Goal: Task Accomplishment & Management: Complete application form

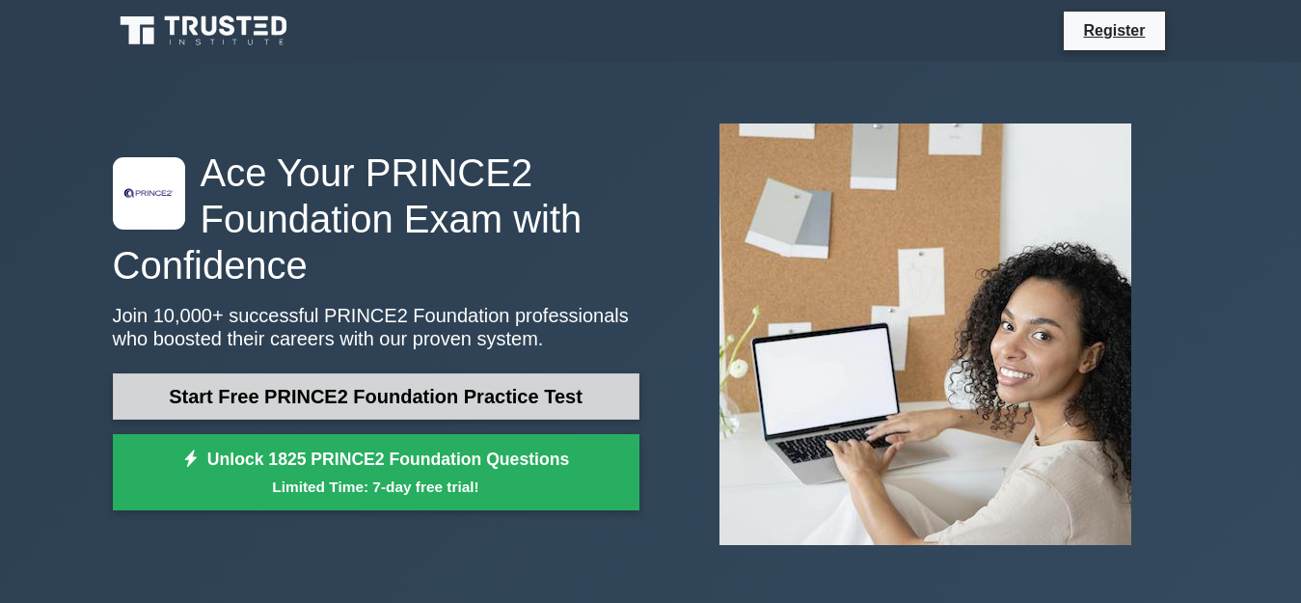
click at [359, 390] on link "Start Free PRINCE2 Foundation Practice Test" at bounding box center [376, 396] width 527 height 46
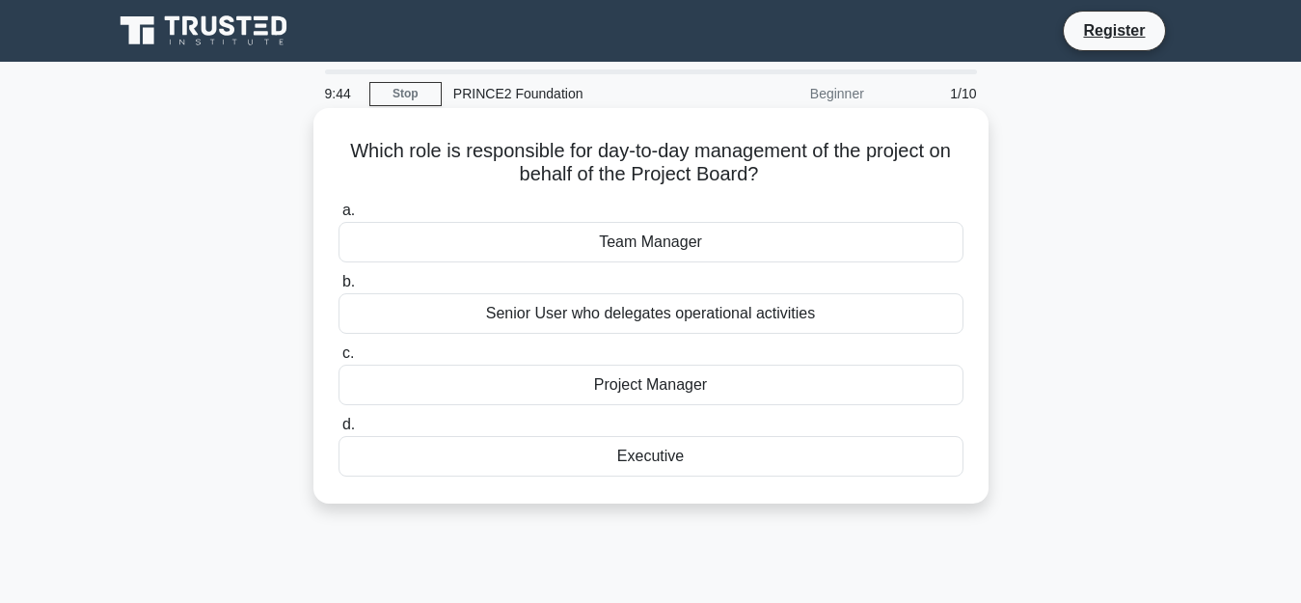
click at [691, 230] on div "Team Manager" at bounding box center [651, 242] width 625 height 41
click at [339, 217] on input "a. Team Manager" at bounding box center [339, 210] width 0 height 13
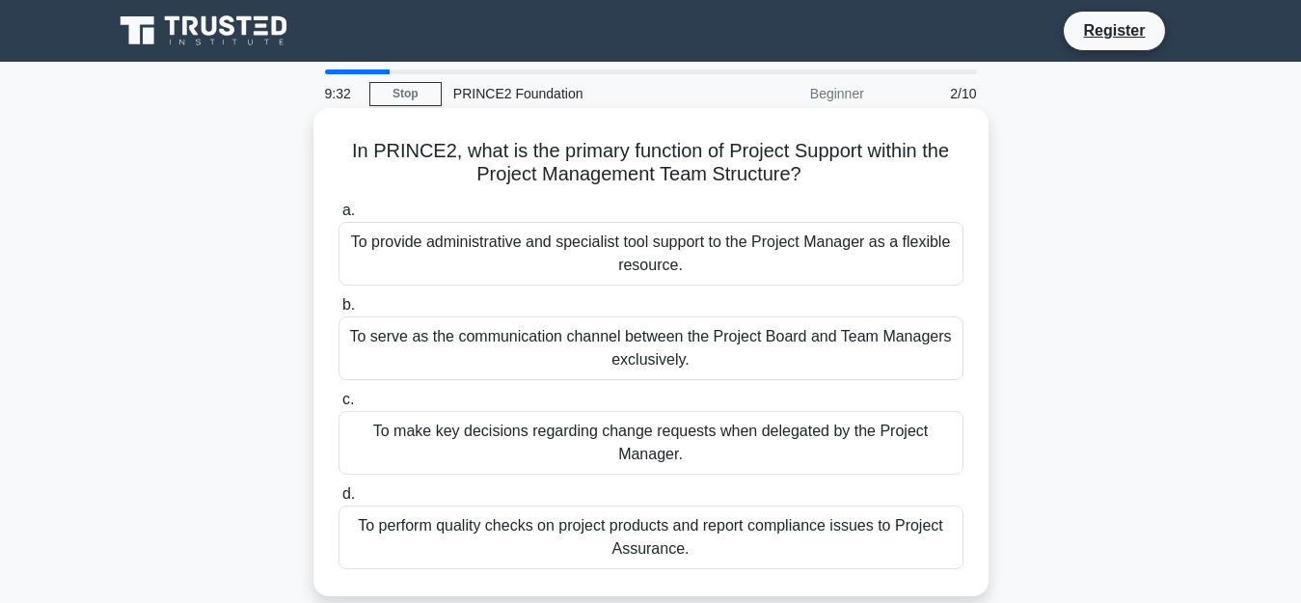
click at [664, 359] on div "To serve as the communication channel between the Project Board and Team Manage…" at bounding box center [651, 348] width 625 height 64
click at [339, 312] on input "b. To serve as the communication channel between the Project Board and Team Man…" at bounding box center [339, 305] width 0 height 13
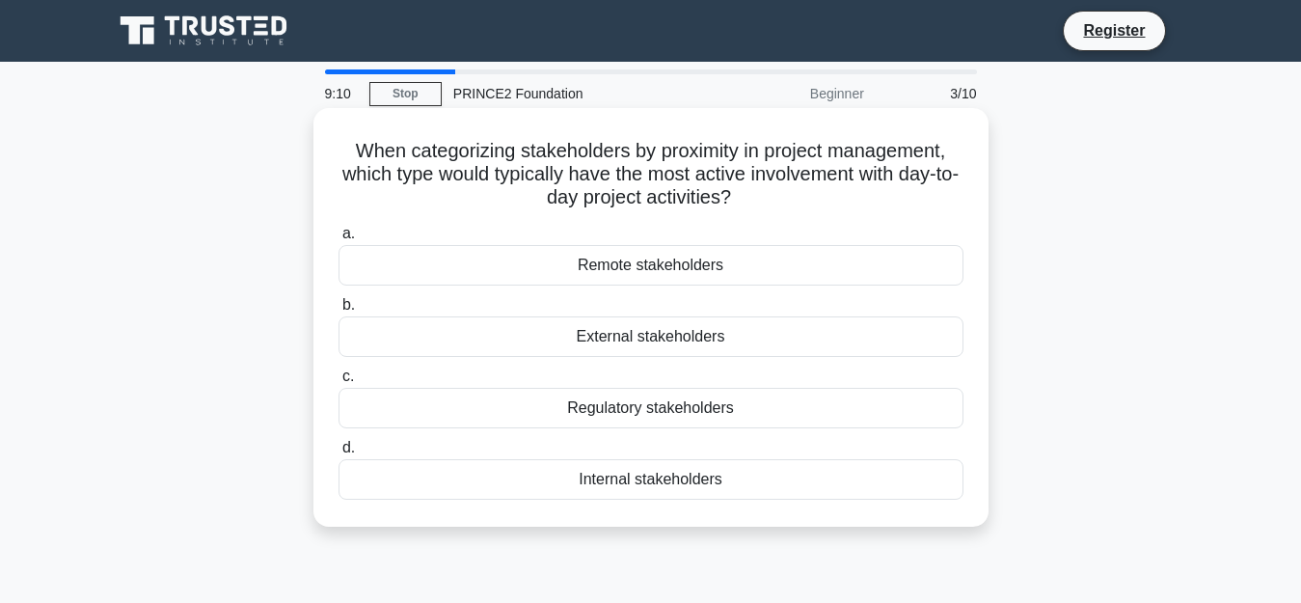
click at [660, 488] on div "Internal stakeholders" at bounding box center [651, 479] width 625 height 41
click at [339, 454] on input "d. Internal stakeholders" at bounding box center [339, 448] width 0 height 13
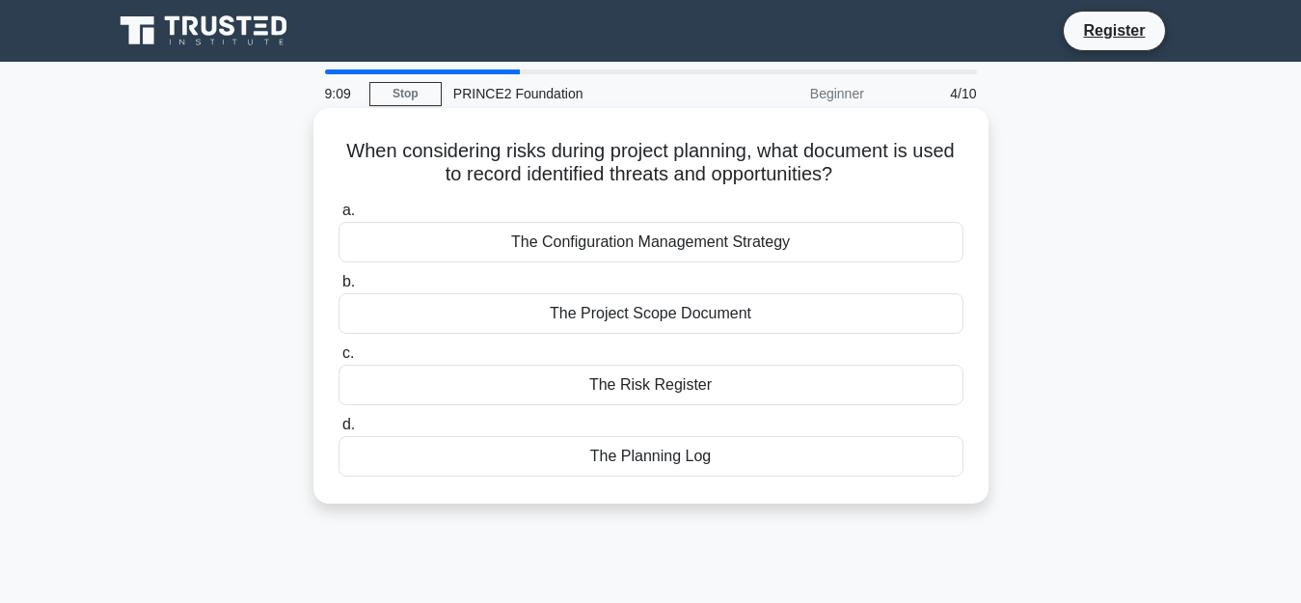
drag, startPoint x: 596, startPoint y: 431, endPoint x: 475, endPoint y: 360, distance: 140.1
click at [475, 360] on div "a. The Configuration Management Strategy b. The Project Scope Document c. d." at bounding box center [651, 337] width 648 height 285
click at [654, 243] on div "The Configuration Management Strategy" at bounding box center [651, 242] width 625 height 41
click at [339, 217] on input "a. The Configuration Management Strategy" at bounding box center [339, 210] width 0 height 13
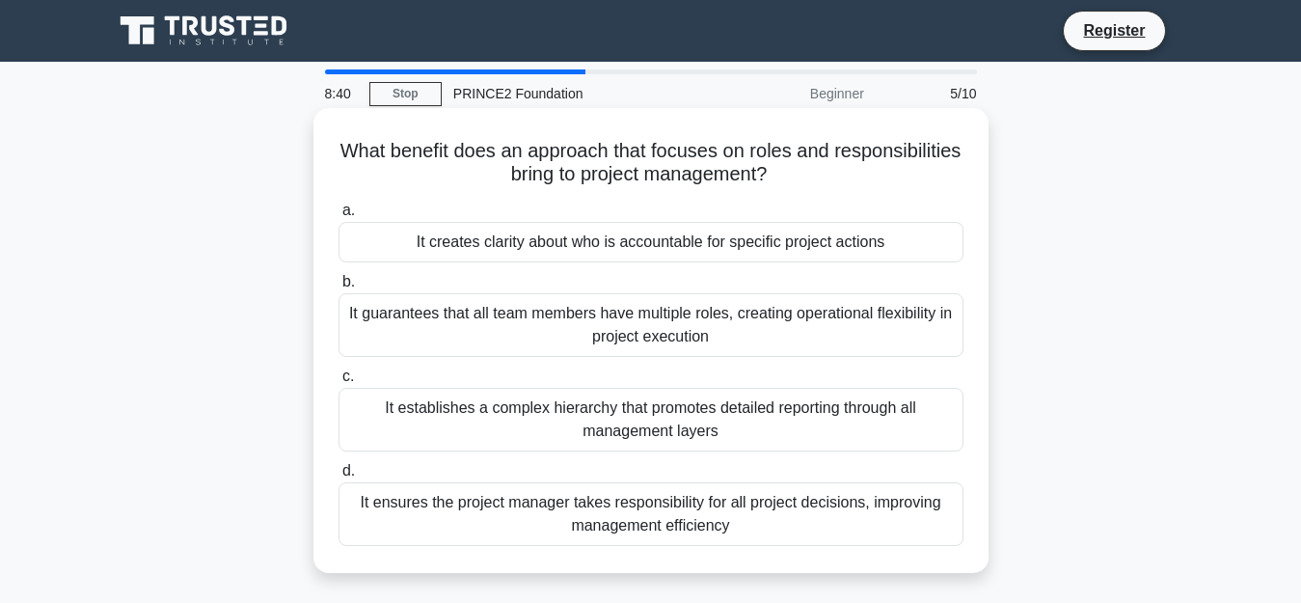
click at [625, 512] on div "It ensures the project manager takes responsibility for all project decisions, …" at bounding box center [651, 514] width 625 height 64
click at [339, 477] on input "d. It ensures the project manager takes responsibility for all project decision…" at bounding box center [339, 471] width 0 height 13
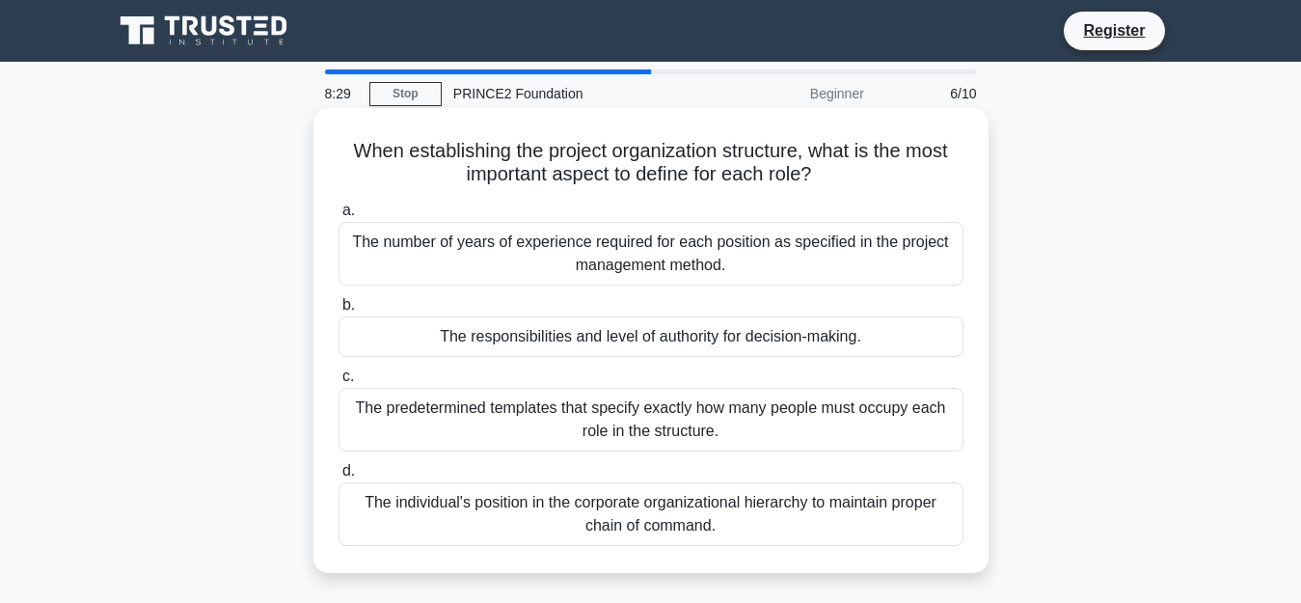
click at [575, 332] on div "The responsibilities and level of authority for decision-making." at bounding box center [651, 336] width 625 height 41
click at [339, 312] on input "b. The responsibilities and level of authority for decision-making." at bounding box center [339, 305] width 0 height 13
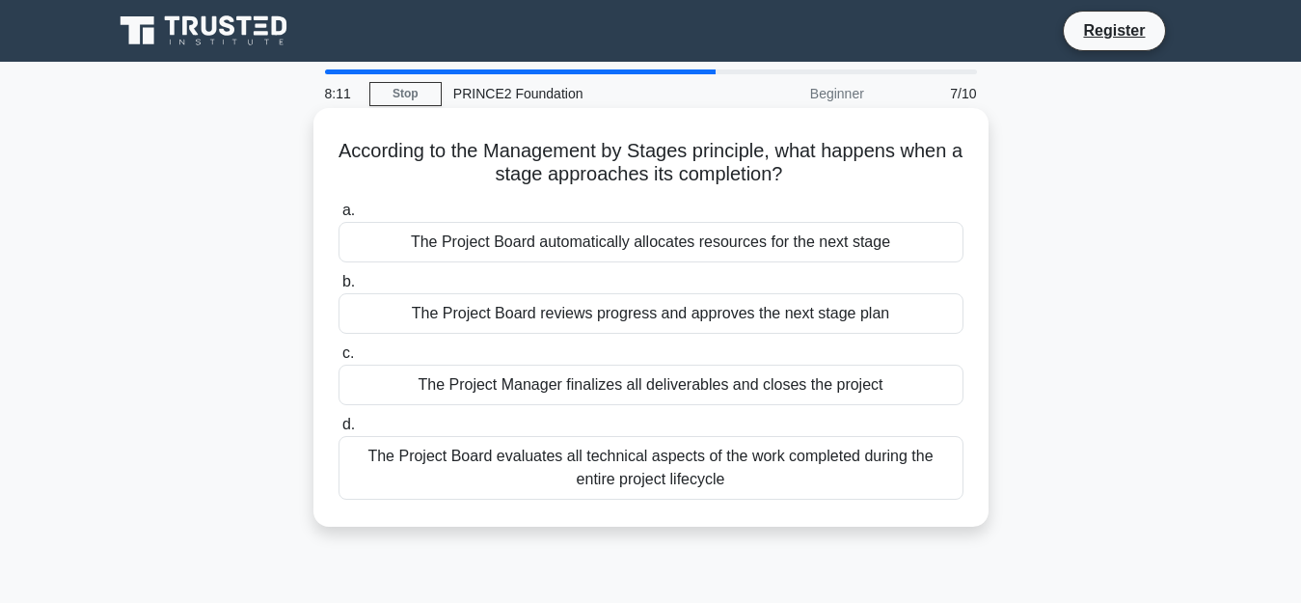
click at [628, 386] on div "The Project Manager finalizes all deliverables and closes the project" at bounding box center [651, 385] width 625 height 41
click at [339, 360] on input "c. The Project Manager finalizes all deliverables and closes the project" at bounding box center [339, 353] width 0 height 13
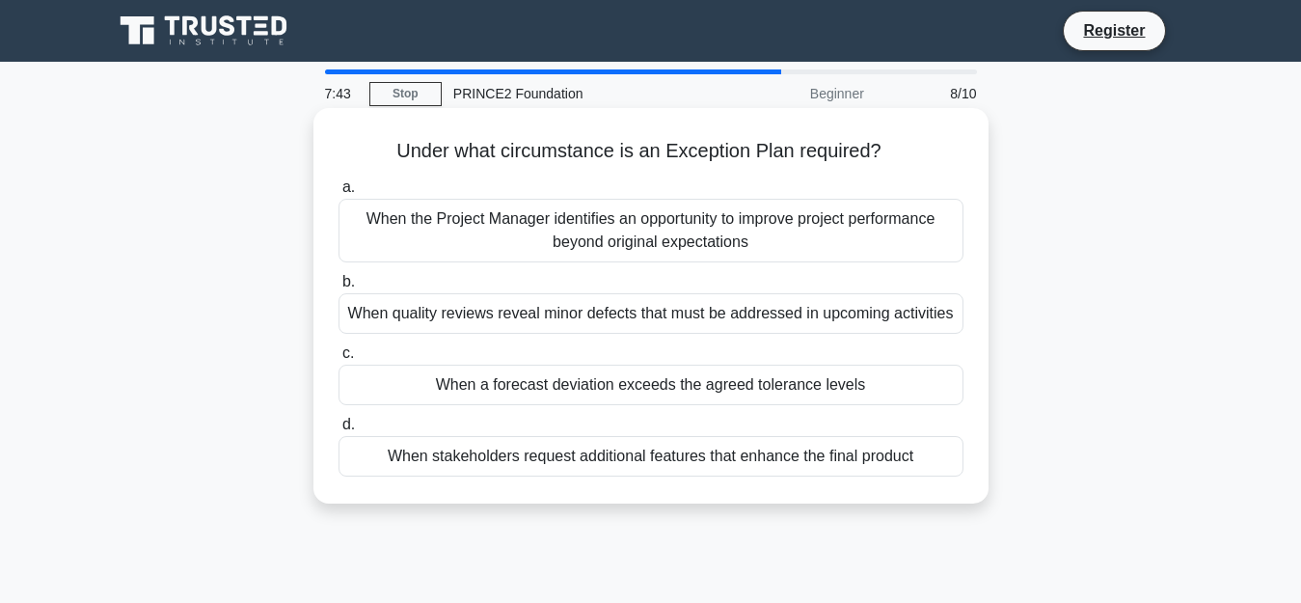
click at [630, 307] on div "When quality reviews reveal minor defects that must be addressed in upcoming ac…" at bounding box center [651, 313] width 625 height 41
click at [339, 288] on input "b. When quality reviews reveal minor defects that must be addressed in upcoming…" at bounding box center [339, 282] width 0 height 13
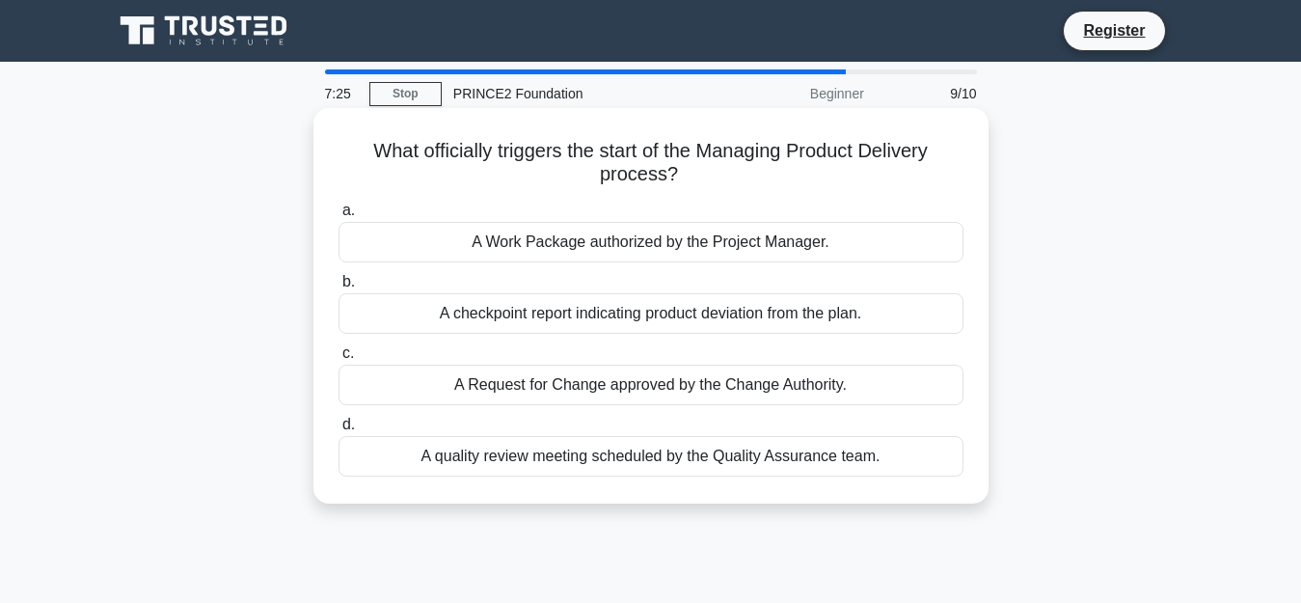
click at [735, 388] on div "A Request for Change approved by the Change Authority." at bounding box center [651, 385] width 625 height 41
click at [339, 360] on input "c. A Request for Change approved by the Change Authority." at bounding box center [339, 353] width 0 height 13
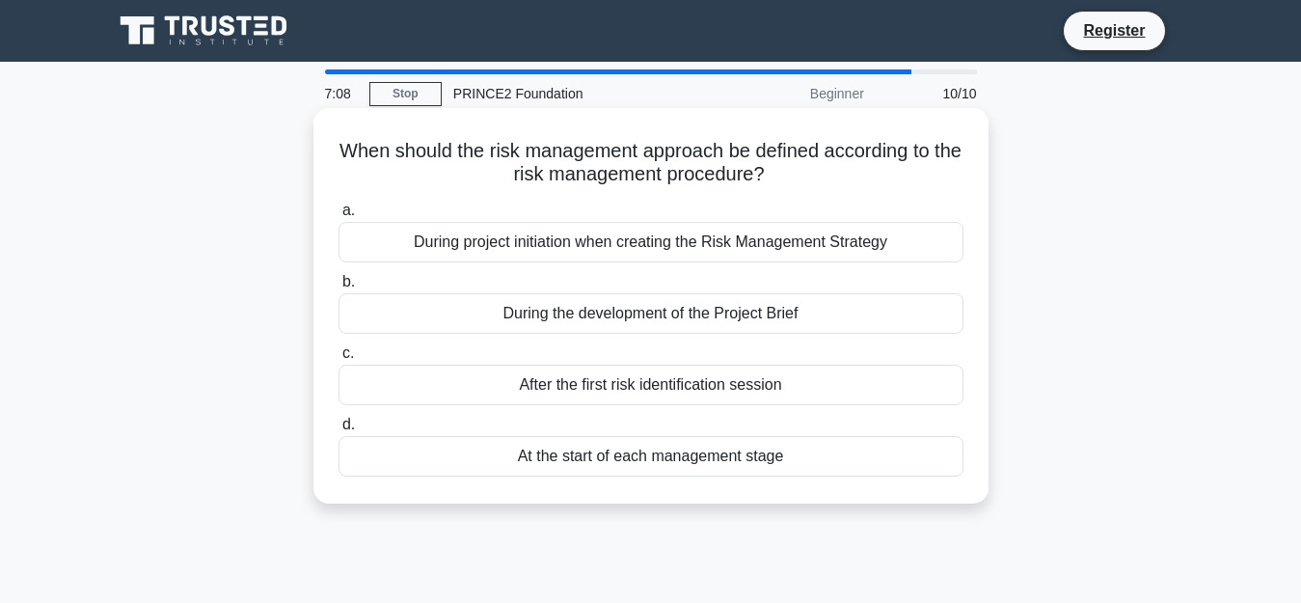
click at [654, 387] on div "After the first risk identification session" at bounding box center [651, 385] width 625 height 41
click at [339, 360] on input "c. After the first risk identification session" at bounding box center [339, 353] width 0 height 13
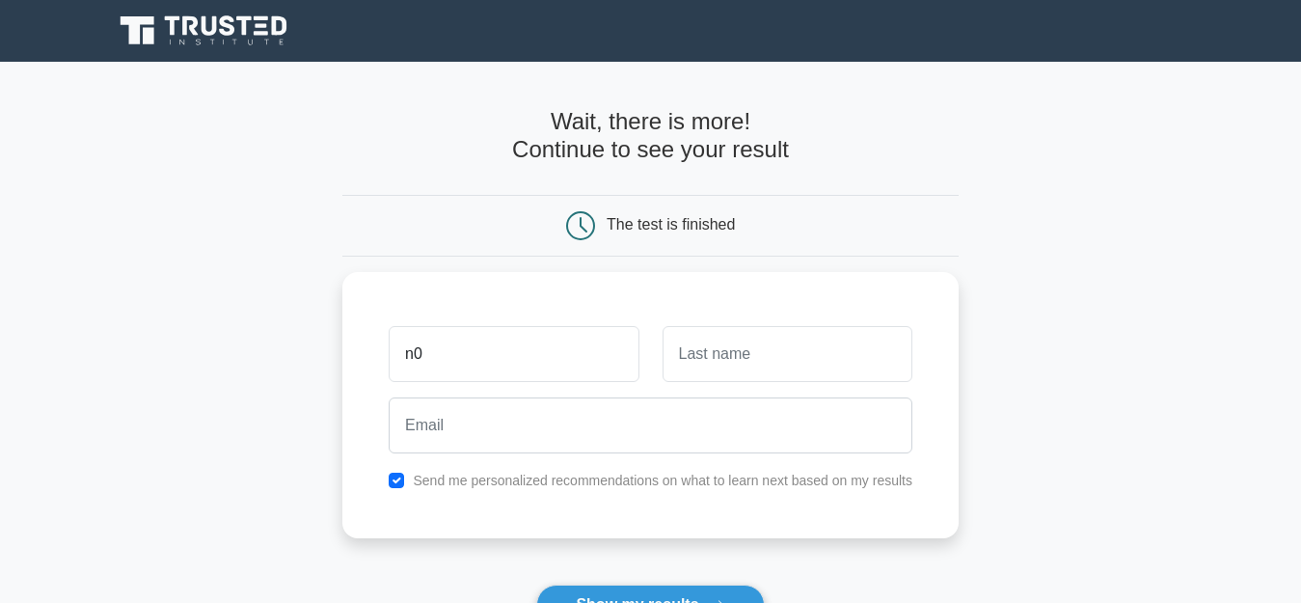
type input "n"
type input "l"
click at [489, 329] on input "[PERSON_NAME]" at bounding box center [514, 349] width 250 height 56
type input "[PERSON_NAME]"
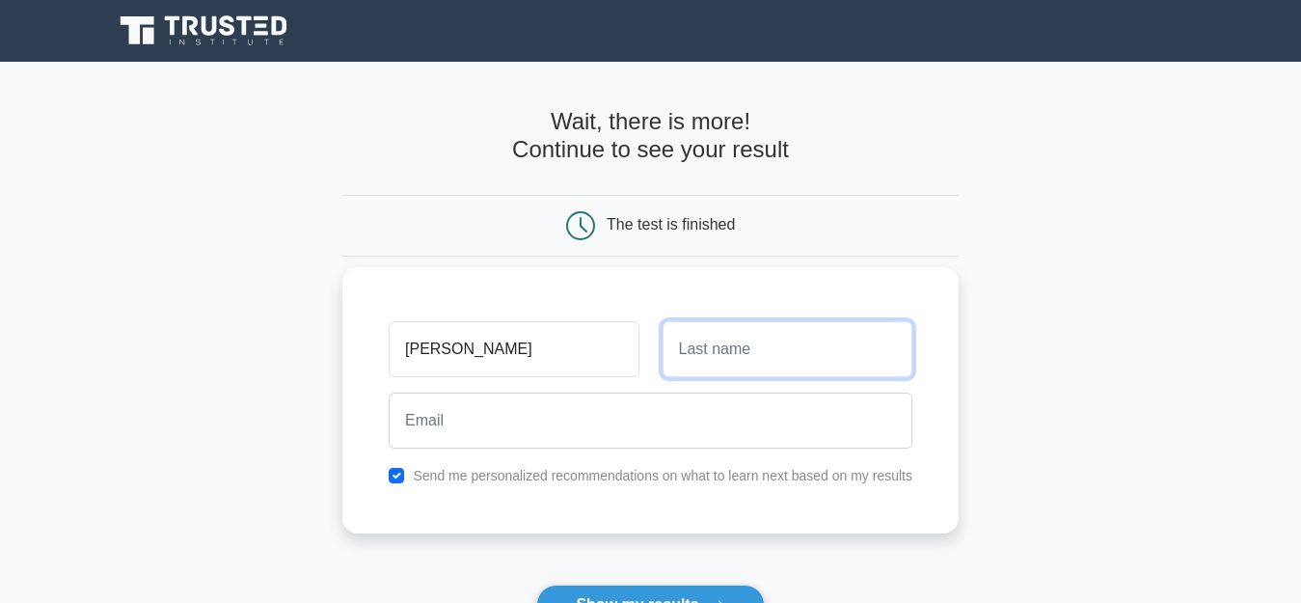
click at [710, 333] on input "text" at bounding box center [788, 349] width 250 height 56
type input "mnts"
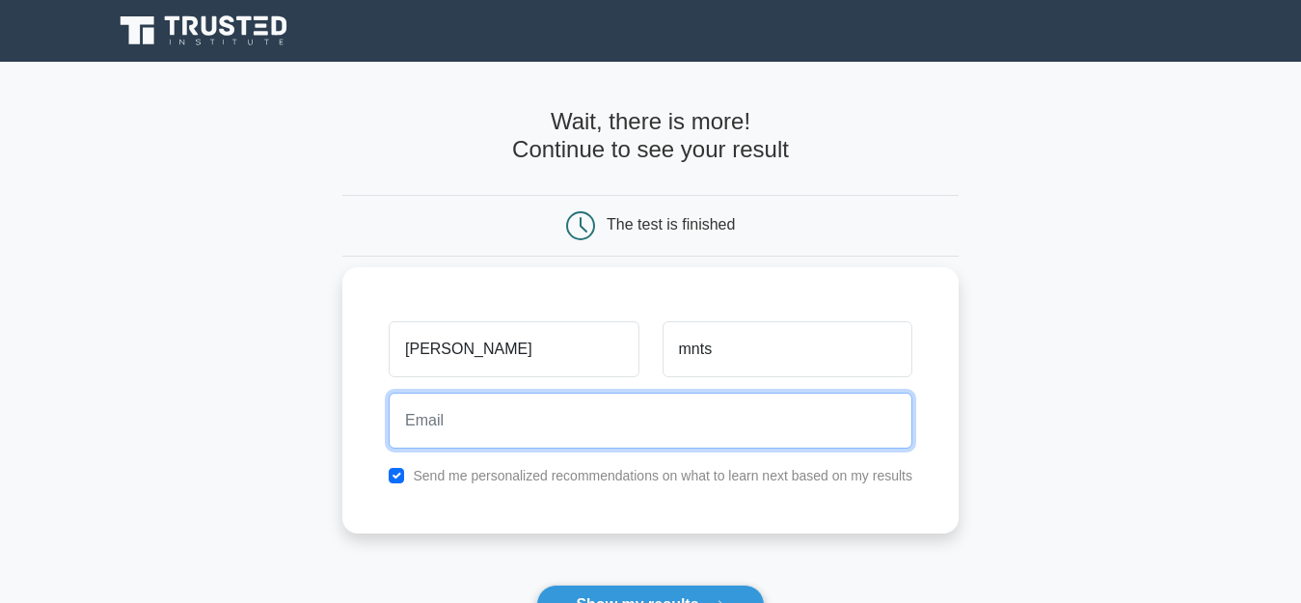
click at [478, 430] on input "email" at bounding box center [651, 421] width 524 height 56
click at [483, 423] on input "lyyyyyyyyyyn" at bounding box center [651, 421] width 524 height 56
click at [470, 421] on input "[PERSON_NAME]" at bounding box center [651, 421] width 524 height 56
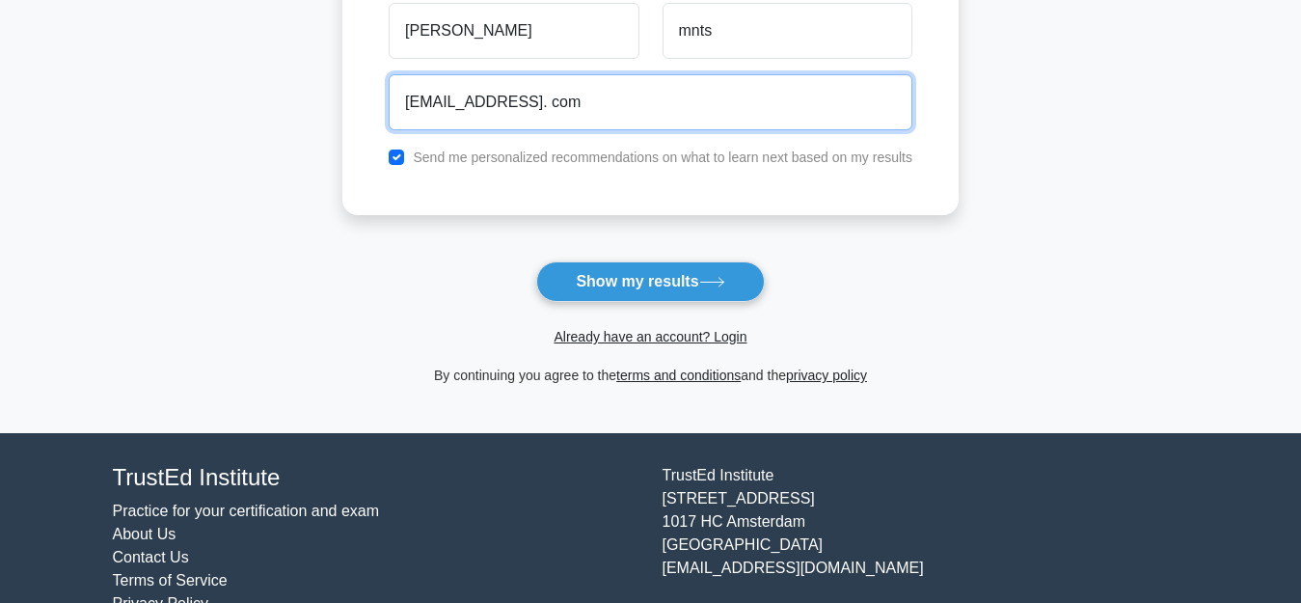
scroll to position [367, 0]
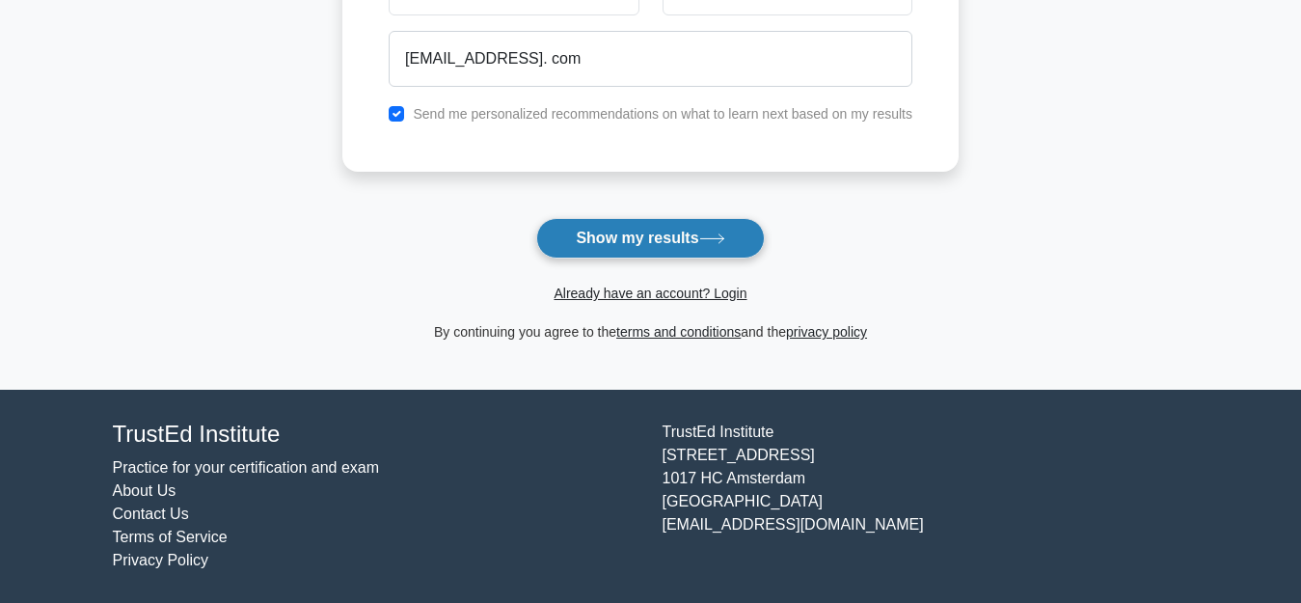
click at [699, 221] on button "Show my results" at bounding box center [650, 238] width 228 height 41
click at [699, 222] on button "Show my results" at bounding box center [650, 238] width 228 height 41
click at [698, 222] on button "Show my results" at bounding box center [650, 238] width 228 height 41
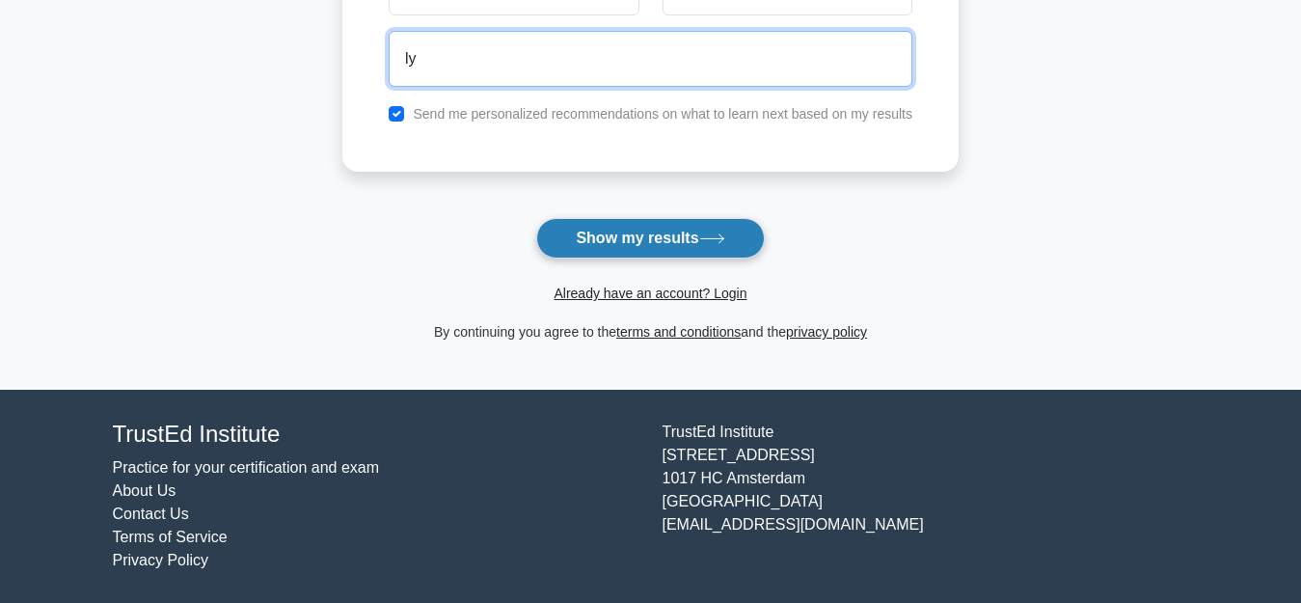
type input "l"
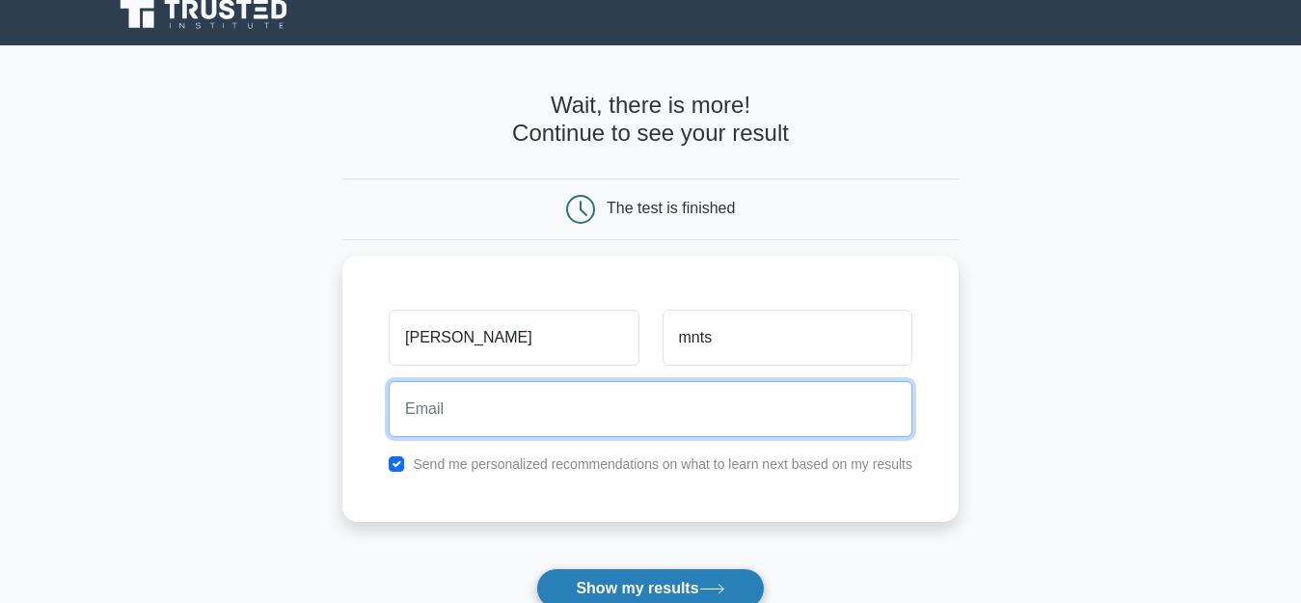
scroll to position [15, 0]
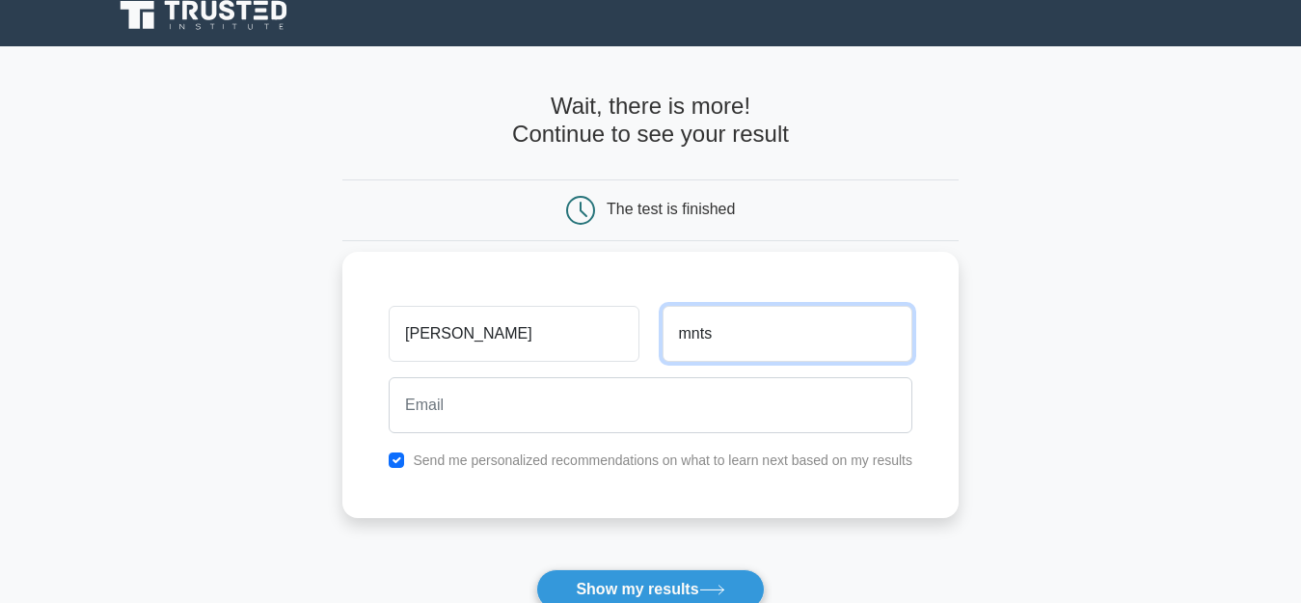
click at [757, 324] on input "mnts" at bounding box center [788, 334] width 250 height 56
type input "m"
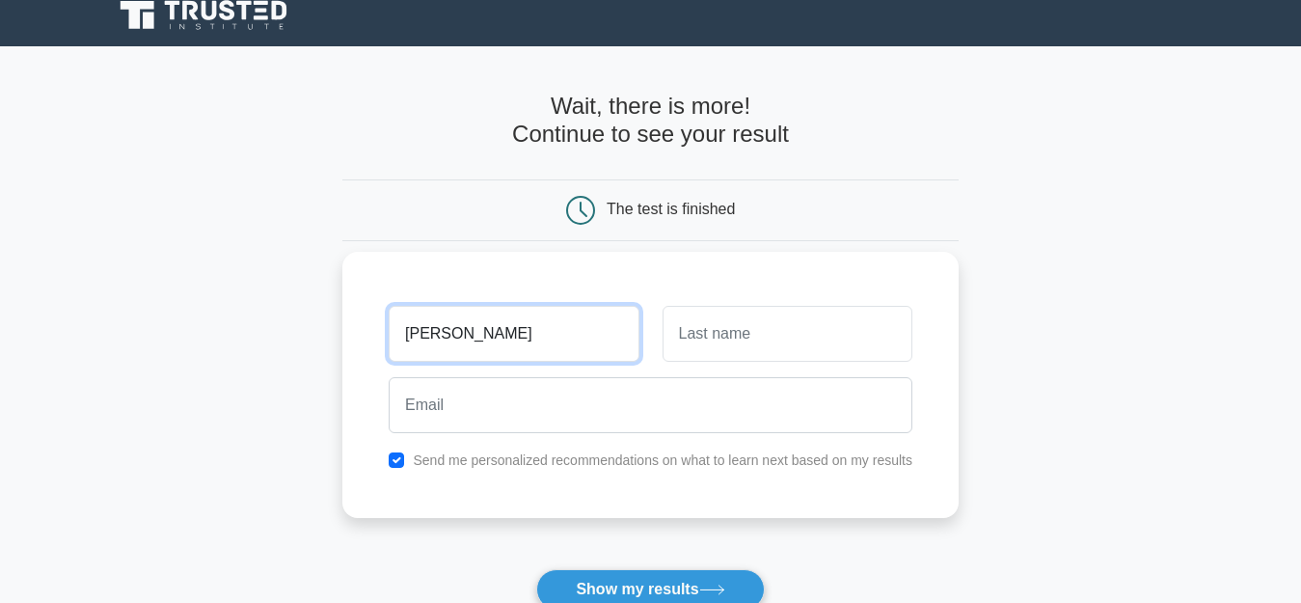
click at [536, 327] on input "[PERSON_NAME]" at bounding box center [514, 334] width 250 height 56
type input "l"
